Goal: Information Seeking & Learning: Understand process/instructions

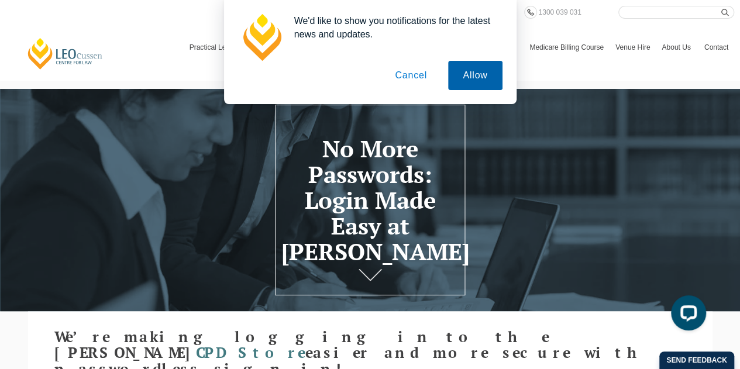
click at [485, 75] on button "Allow" at bounding box center [475, 75] width 54 height 29
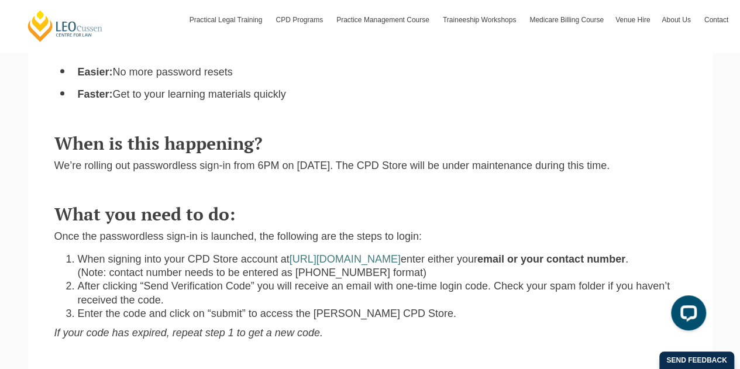
scroll to position [585, 0]
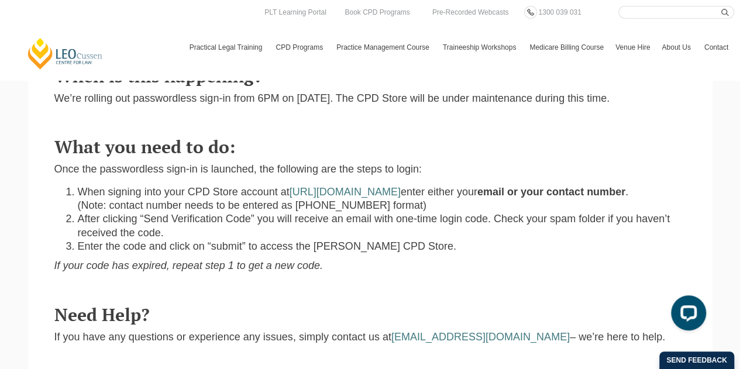
click at [602, 265] on div "What you need to do: Once the passwordless sign-in is launched, the following a…" at bounding box center [370, 204] width 649 height 156
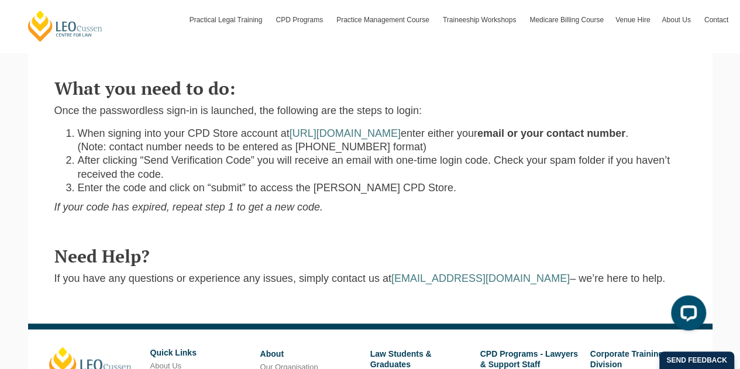
scroll to position [702, 0]
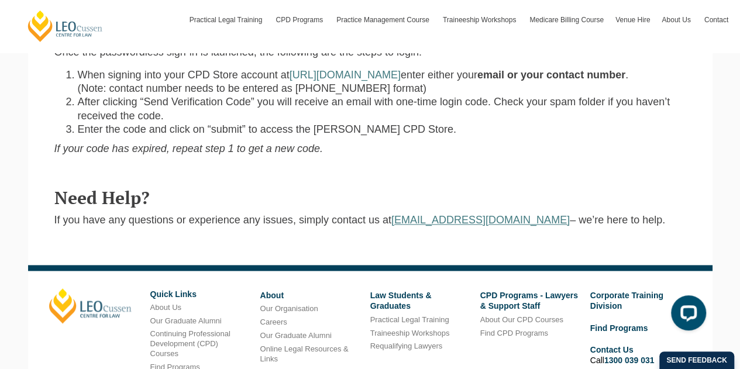
click at [471, 214] on link "registration@leocussen.edu.au" at bounding box center [480, 220] width 178 height 12
click at [558, 123] on li "Enter the code and click on “submit” to access the Leo Cussen CPD Store." at bounding box center [382, 129] width 608 height 13
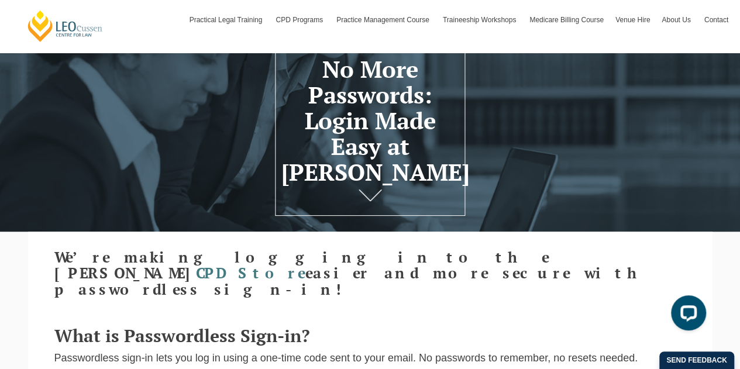
scroll to position [58, 0]
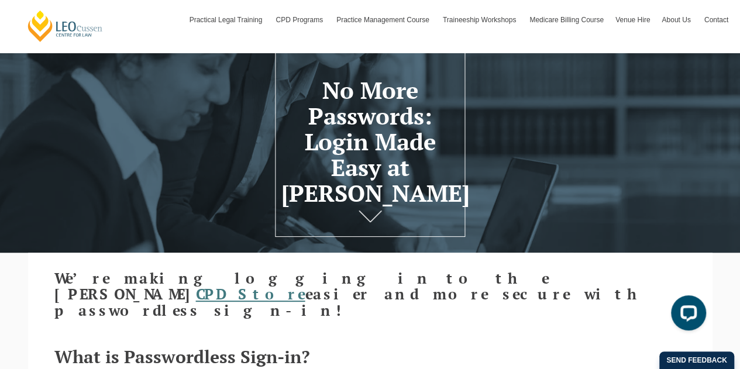
click at [305, 284] on link "CPD Store" at bounding box center [250, 293] width 109 height 19
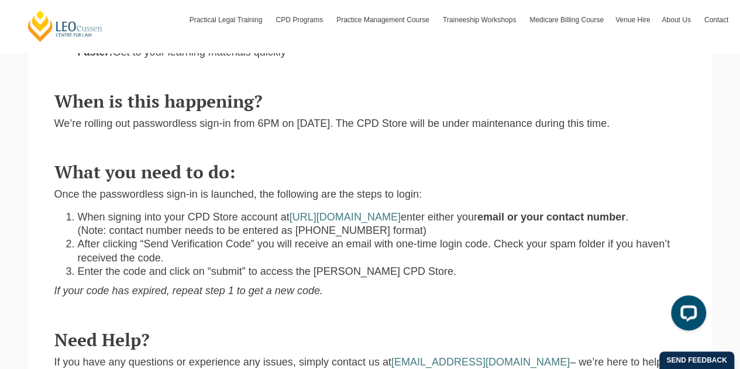
scroll to position [585, 0]
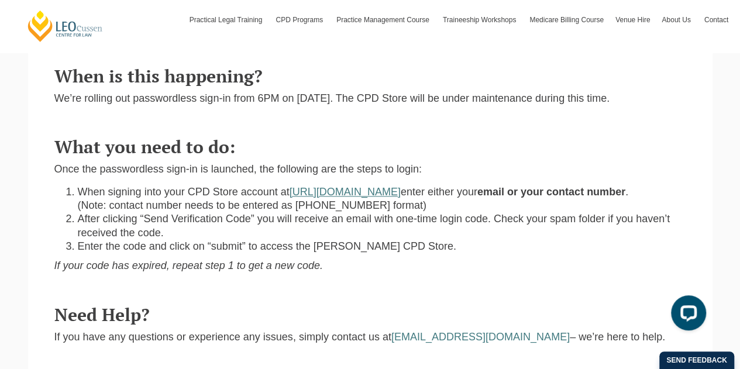
click at [367, 186] on link "https://store.leocussen.edu.au" at bounding box center [345, 192] width 111 height 12
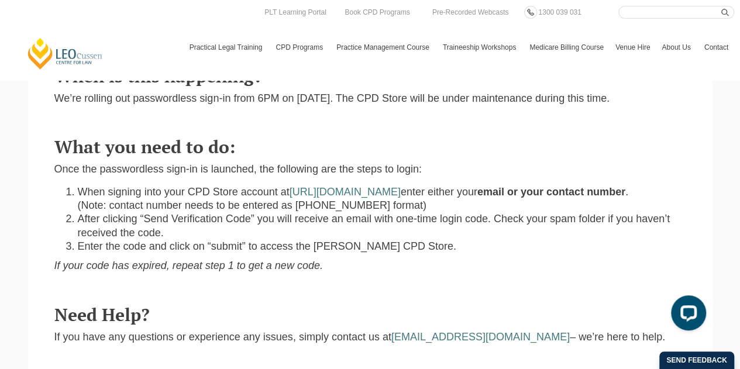
click at [456, 260] on div "What you need to do: Once the passwordless sign-in is launched, the following a…" at bounding box center [370, 204] width 649 height 156
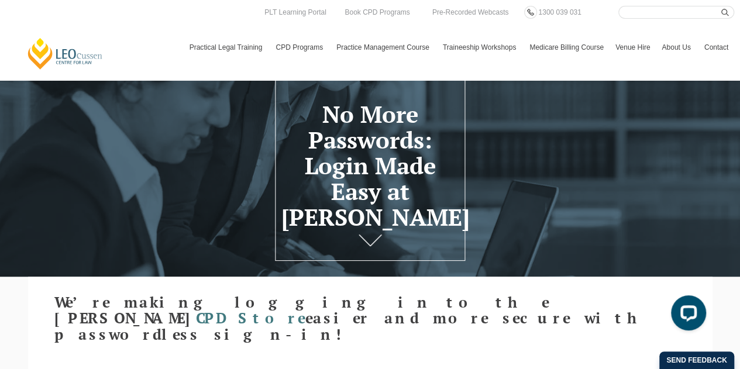
scroll to position [0, 0]
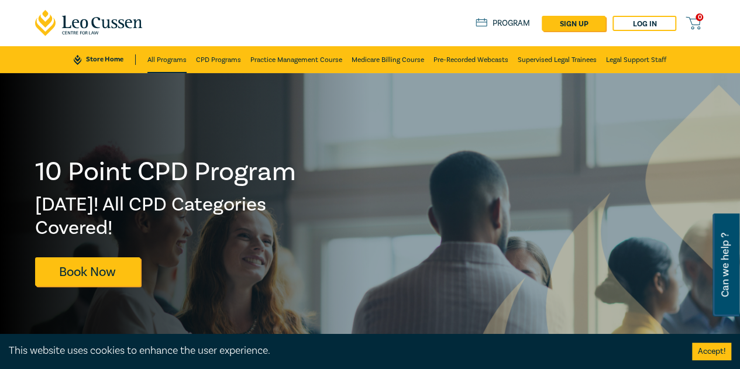
click at [168, 56] on link "All Programs" at bounding box center [166, 59] width 39 height 27
